Goal: Complete application form: Complete application form

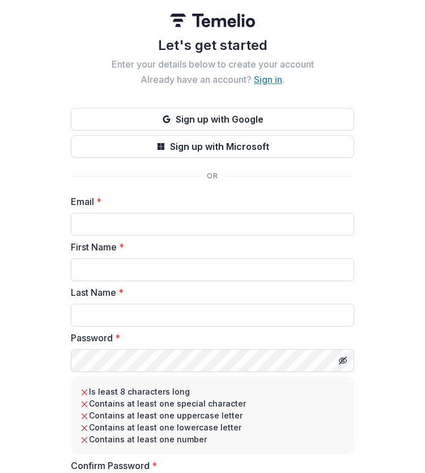
click at [264, 80] on link "Sign in" at bounding box center [268, 79] width 28 height 11
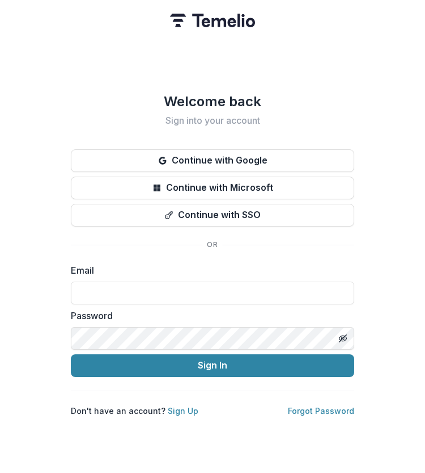
type input "**********"
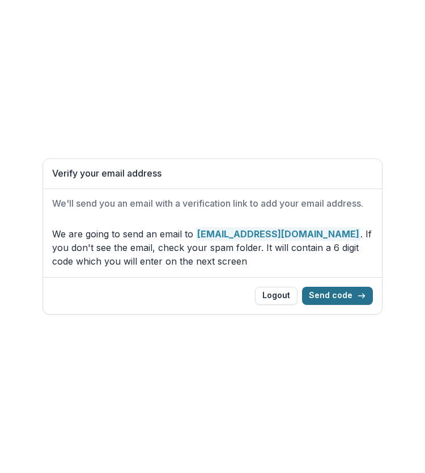
click at [336, 290] on button "Send code" at bounding box center [337, 295] width 71 height 18
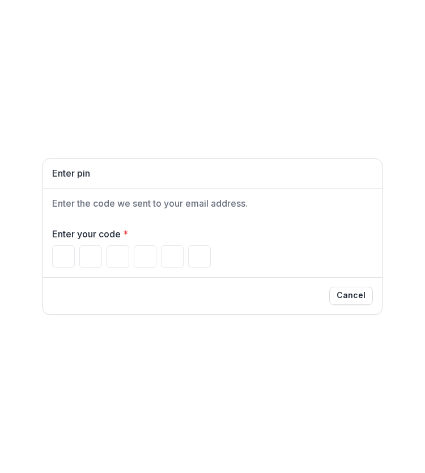
type input "*"
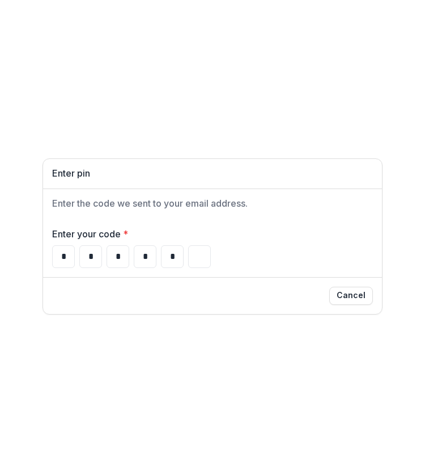
type input "*"
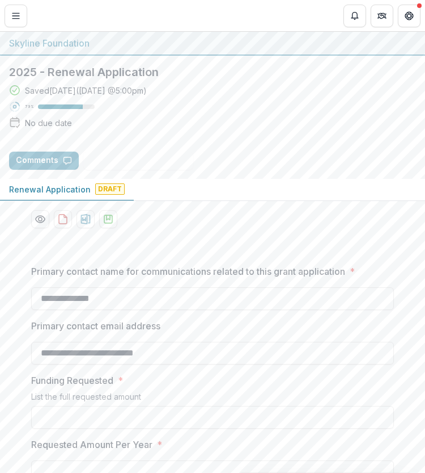
type input "**********"
type input "********"
type input "**********"
type input "**"
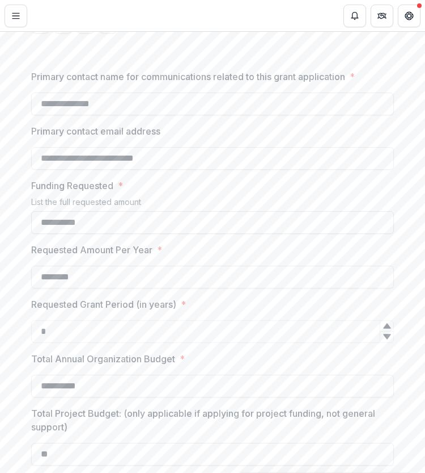
scroll to position [288, 0]
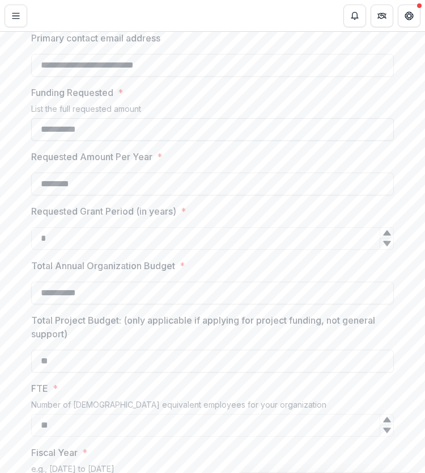
click at [54, 130] on input "**********" at bounding box center [212, 129] width 363 height 23
type input "**********"
drag, startPoint x: 93, startPoint y: 187, endPoint x: 14, endPoint y: 162, distance: 82.5
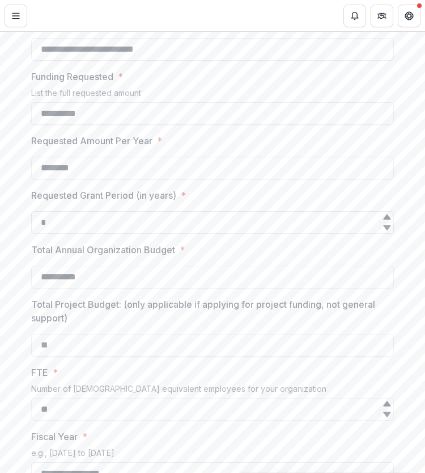
scroll to position [372, 0]
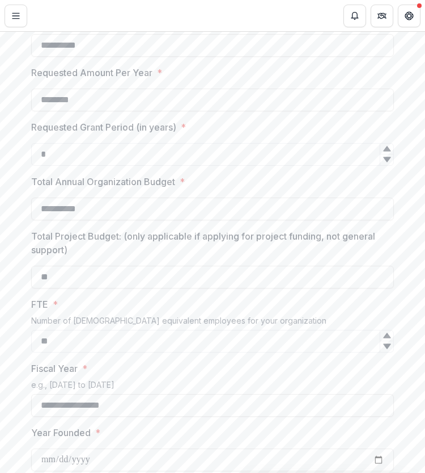
type input "********"
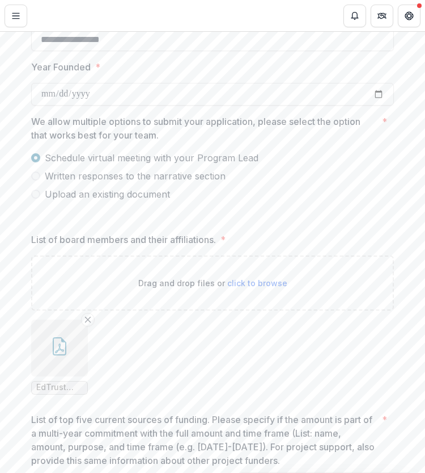
scroll to position [823, 0]
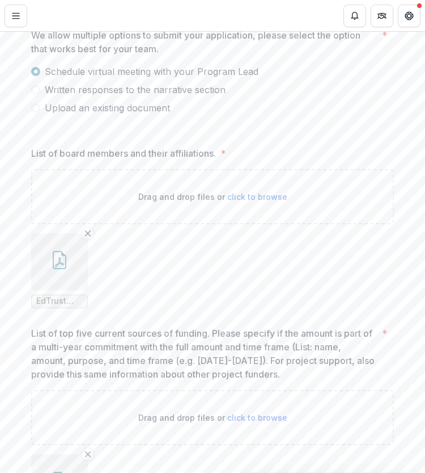
click at [57, 266] on icon "button" at bounding box center [59, 260] width 18 height 18
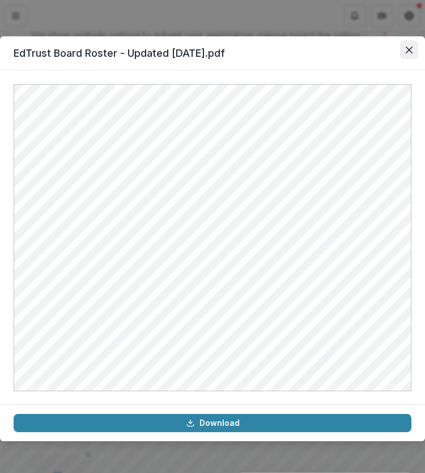
click at [408, 50] on icon "Close" at bounding box center [409, 50] width 7 height 7
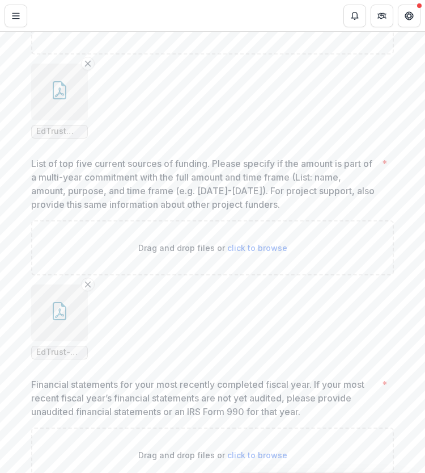
scroll to position [993, 0]
click at [60, 319] on button "button" at bounding box center [59, 312] width 57 height 57
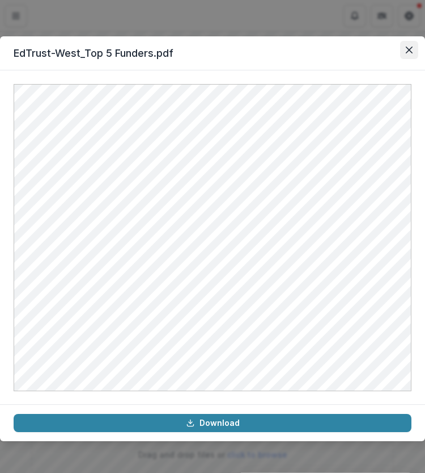
click at [408, 52] on icon "Close" at bounding box center [409, 50] width 7 height 7
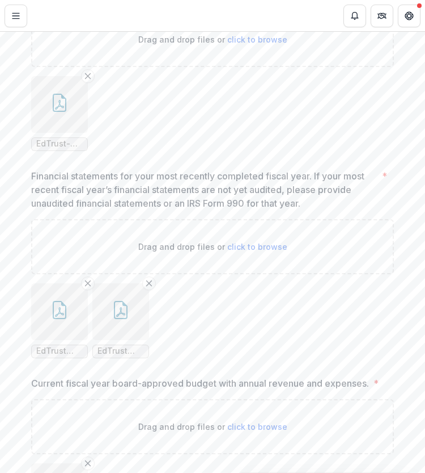
scroll to position [1203, 0]
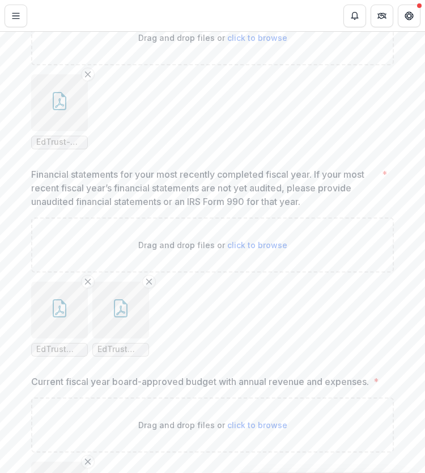
click at [61, 318] on button "button" at bounding box center [59, 309] width 57 height 57
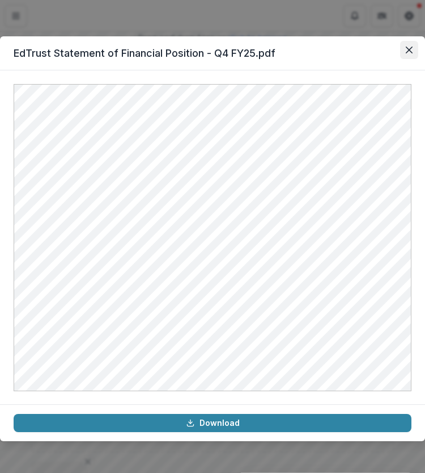
click at [407, 51] on icon "Close" at bounding box center [409, 50] width 7 height 7
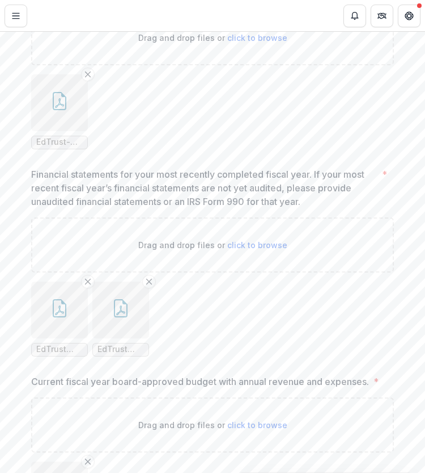
click at [122, 311] on icon "button" at bounding box center [120, 310] width 9 height 10
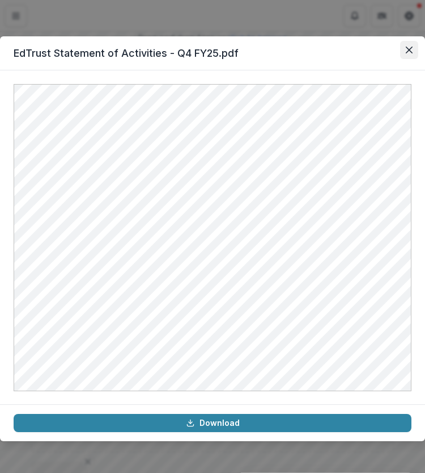
click at [410, 48] on icon "Close" at bounding box center [409, 50] width 7 height 7
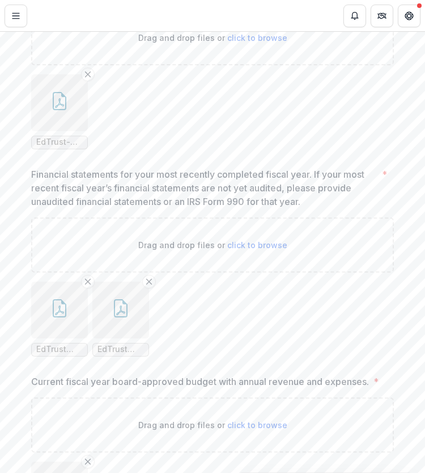
scroll to position [1397, 0]
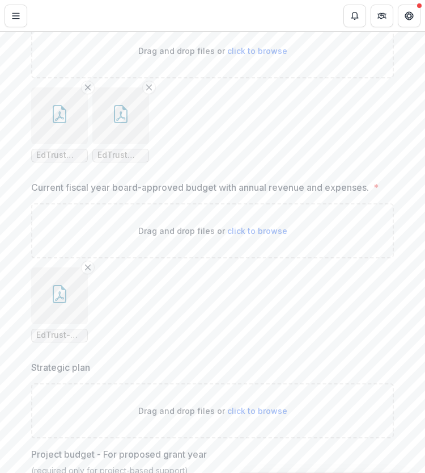
click at [66, 316] on button "button" at bounding box center [59, 295] width 57 height 57
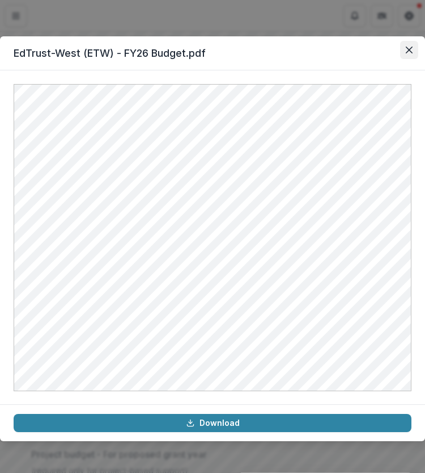
click at [409, 49] on icon "Close" at bounding box center [409, 50] width 7 height 7
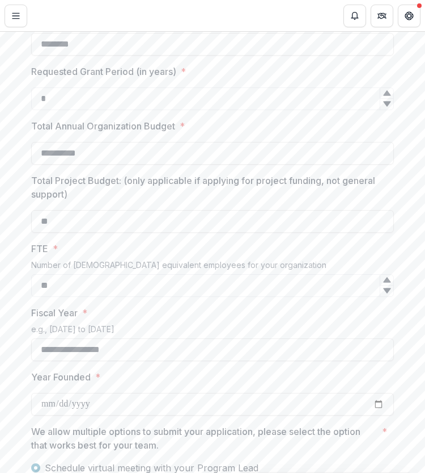
scroll to position [425, 0]
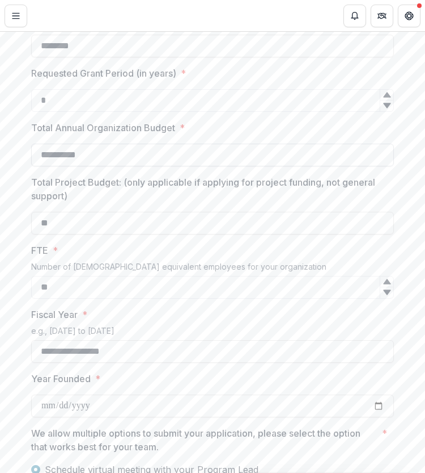
click at [88, 158] on input "**********" at bounding box center [212, 155] width 363 height 23
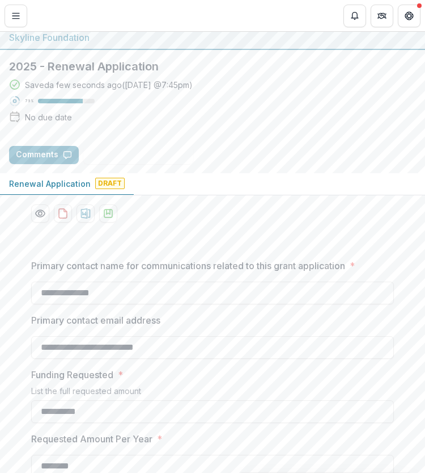
scroll to position [0, 0]
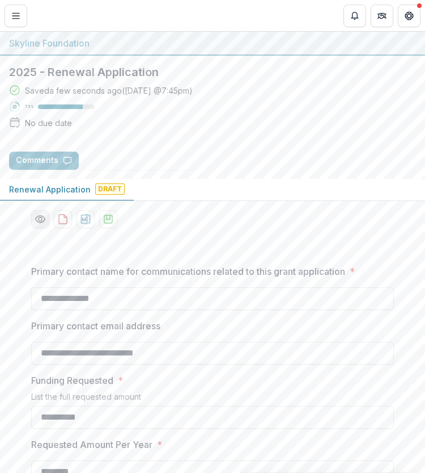
type input "**********"
click at [42, 221] on icon "Preview aed2b3dd-d133-44cb-984c-e32f87553a9b-0.pdf" at bounding box center [40, 218] width 11 height 11
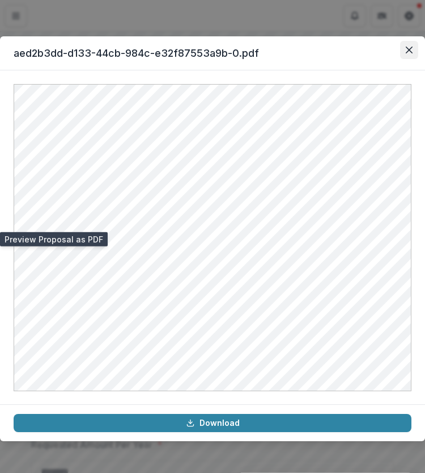
click at [406, 44] on button "Close" at bounding box center [410, 50] width 18 height 18
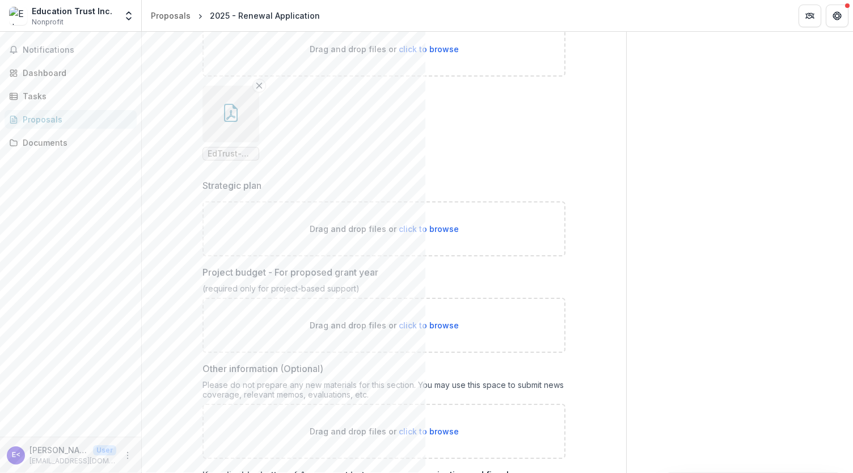
scroll to position [1671, 0]
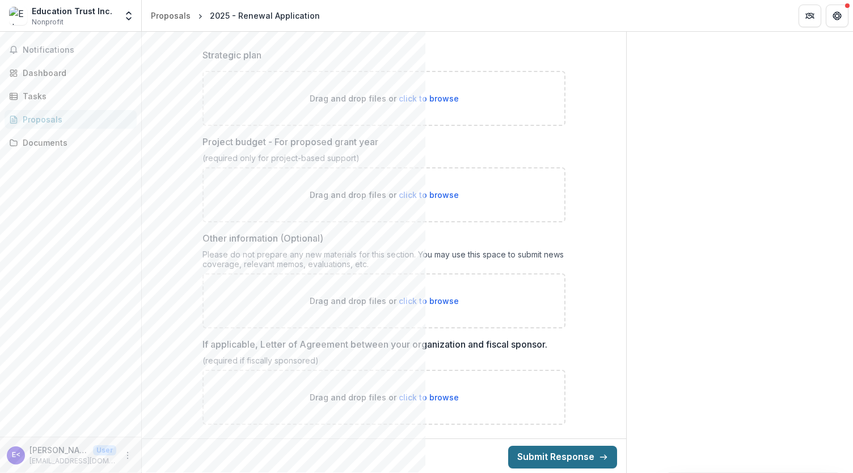
click at [425, 454] on button "Submit Response" at bounding box center [562, 457] width 109 height 23
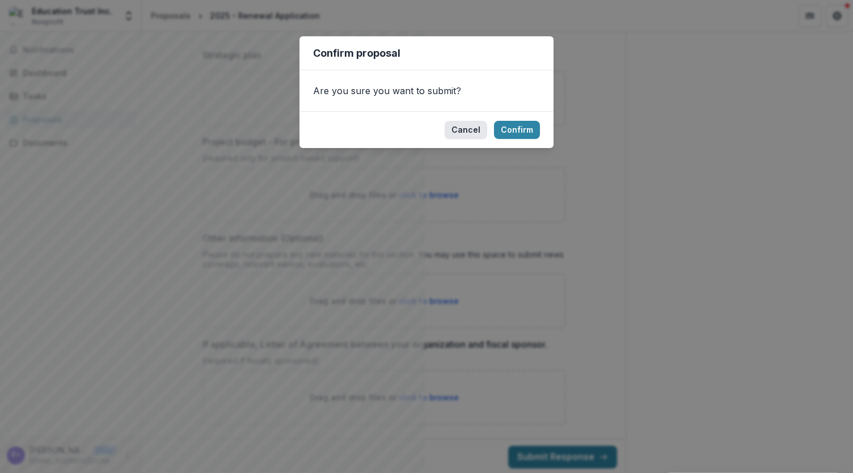
click at [425, 131] on button "Cancel" at bounding box center [466, 130] width 43 height 18
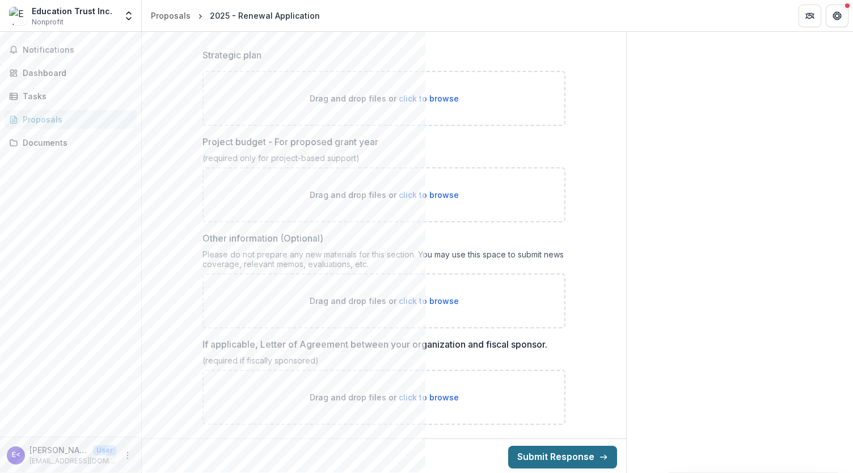
click at [425, 462] on button "Submit Response" at bounding box center [562, 457] width 109 height 23
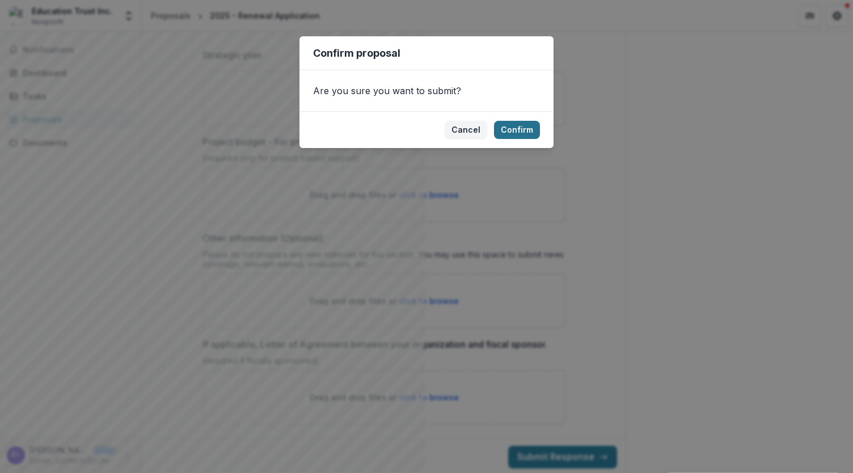
click at [425, 133] on button "Confirm" at bounding box center [517, 130] width 46 height 18
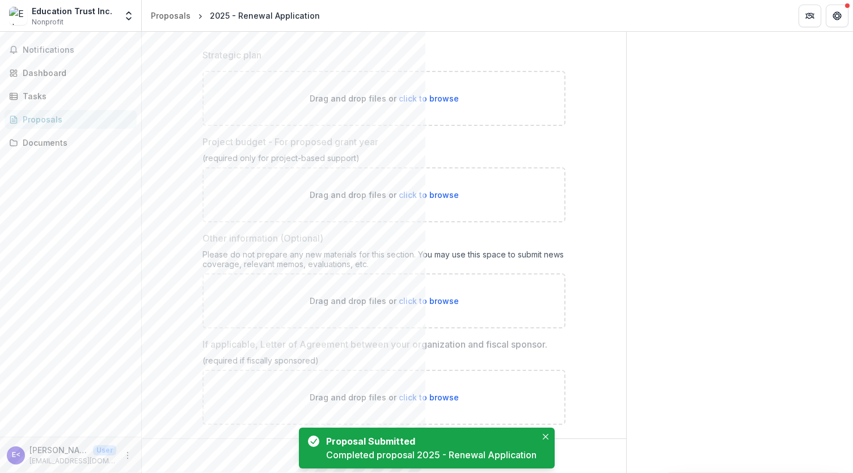
scroll to position [0, 0]
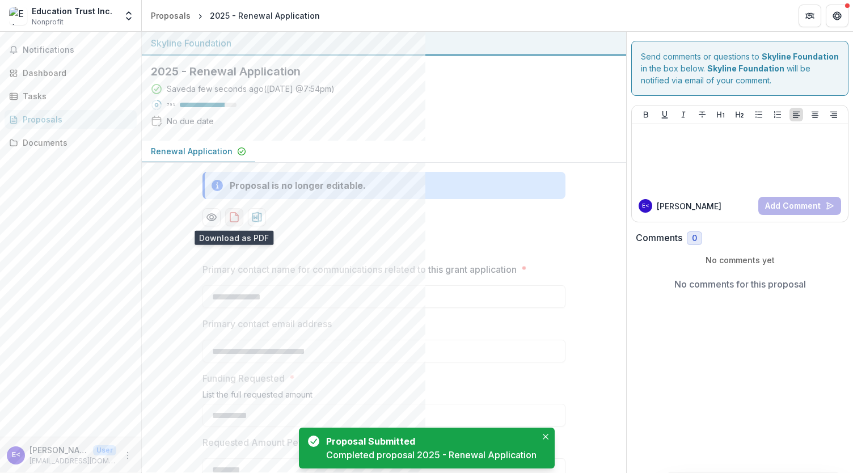
click at [229, 216] on icon "download-proposal" at bounding box center [234, 217] width 11 height 11
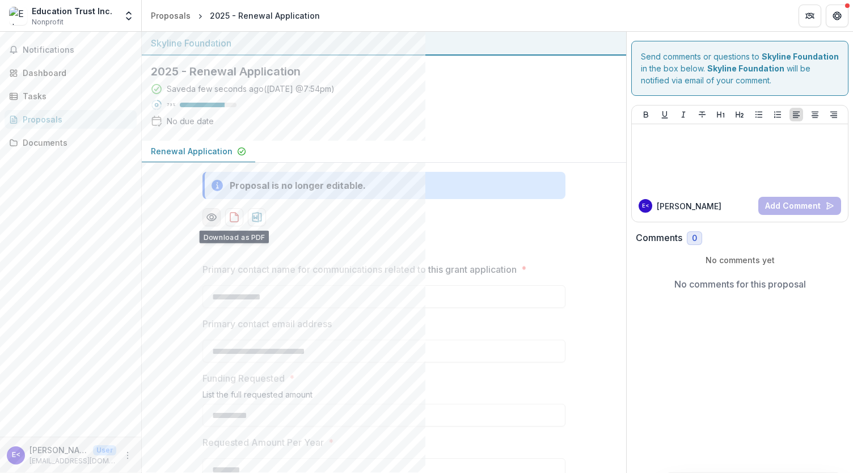
click at [210, 208] on button "Preview aed2b3dd-d133-44cb-984c-e32f87553a9b-0.pdf" at bounding box center [212, 217] width 18 height 18
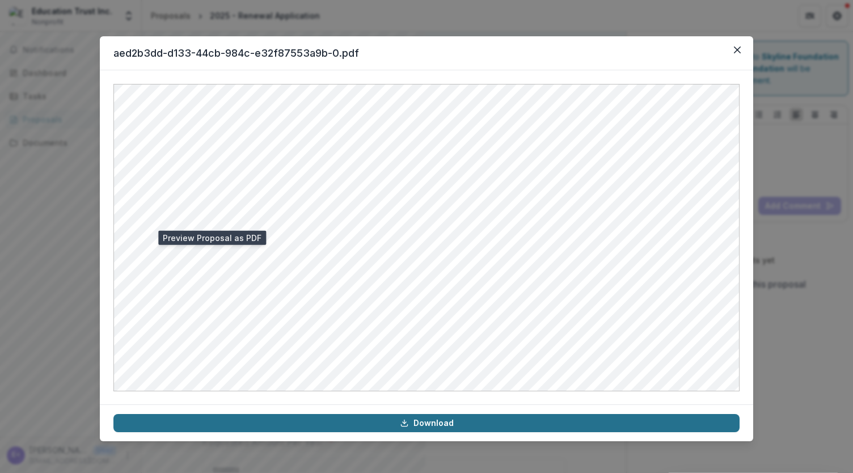
click at [425, 425] on link "Download" at bounding box center [426, 423] width 626 height 18
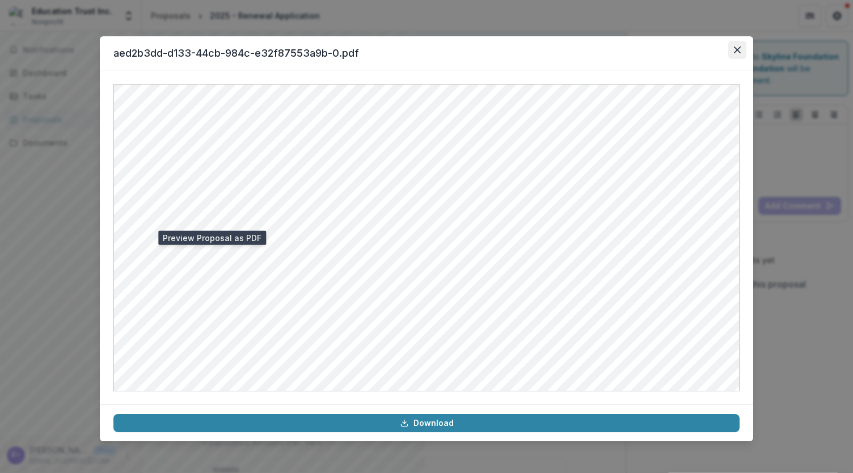
click at [425, 45] on button "Close" at bounding box center [737, 50] width 18 height 18
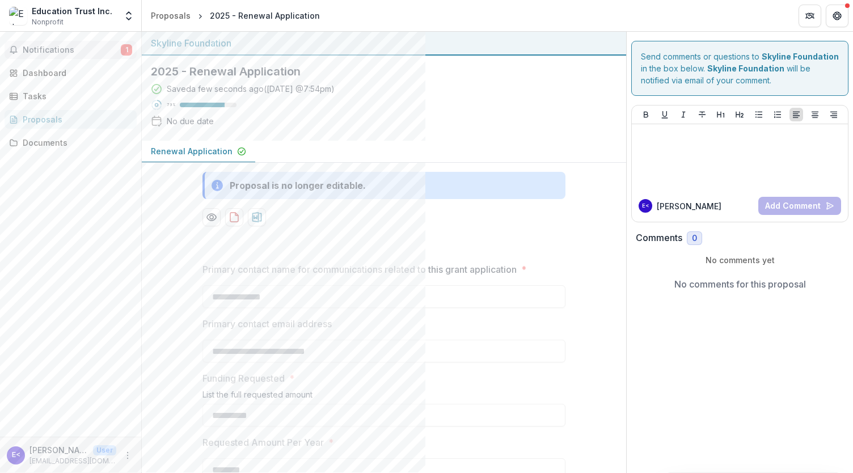
click at [67, 54] on button "Notifications 1" at bounding box center [71, 50] width 132 height 18
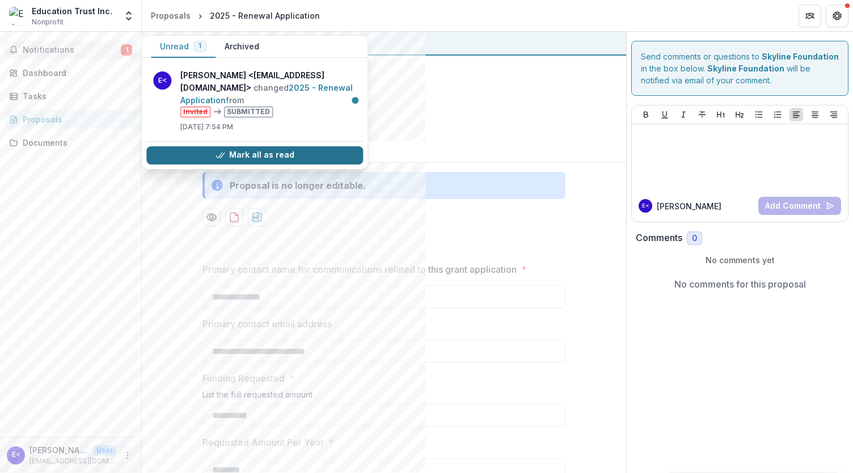
click at [169, 159] on button "Mark all as read" at bounding box center [254, 155] width 217 height 18
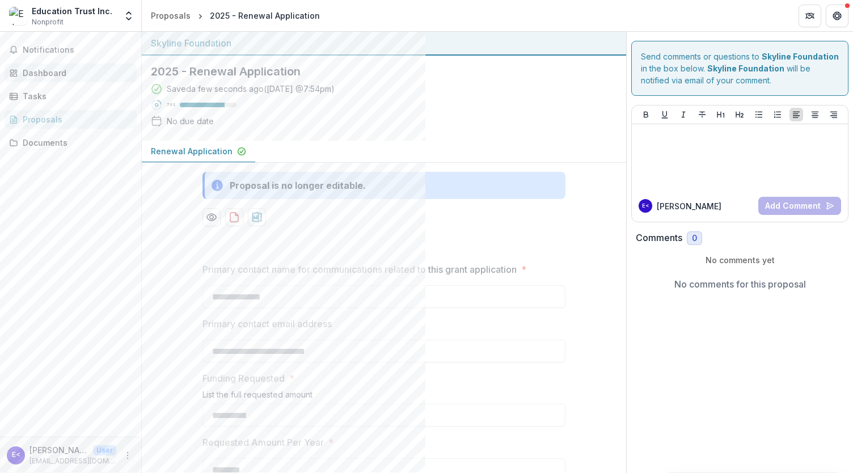
click at [77, 73] on div "Dashboard" at bounding box center [75, 73] width 105 height 12
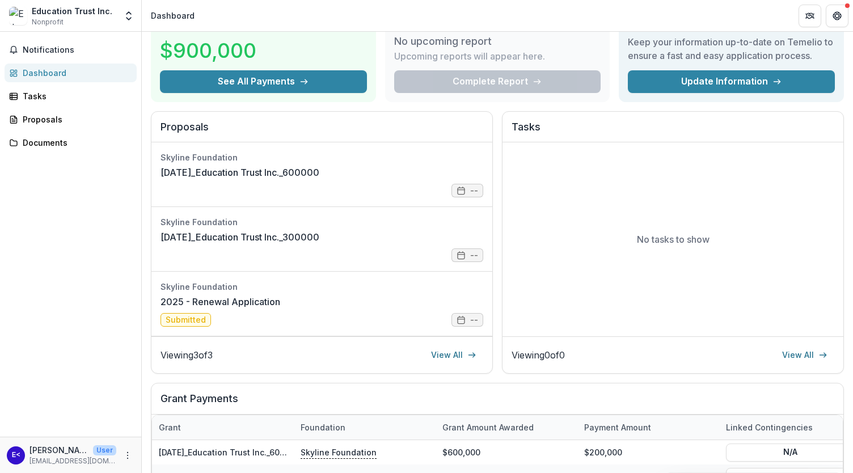
scroll to position [58, 0]
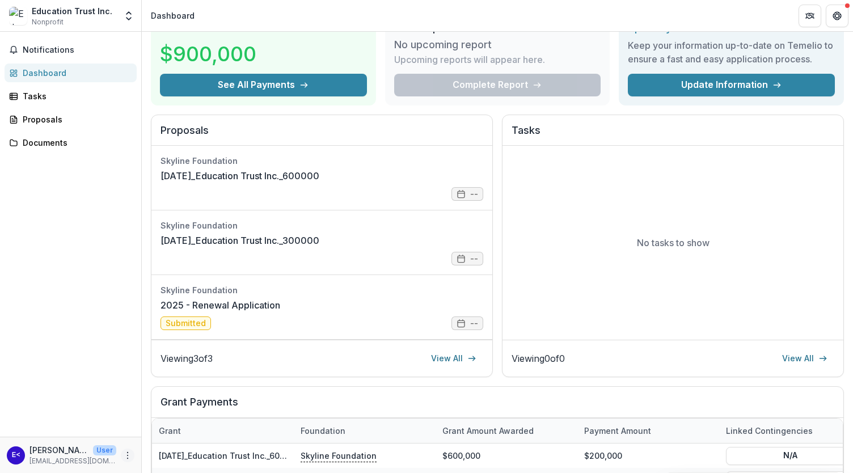
click at [126, 457] on icon "More" at bounding box center [127, 455] width 9 height 9
click at [191, 449] on button "Logout" at bounding box center [202, 450] width 121 height 19
